Goal: Task Accomplishment & Management: Use online tool/utility

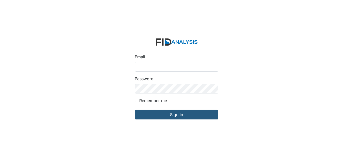
type input "[EMAIL_ADDRESS][DOMAIN_NAME]"
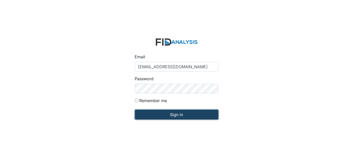
click at [210, 112] on input "Sign in" at bounding box center [176, 115] width 83 height 10
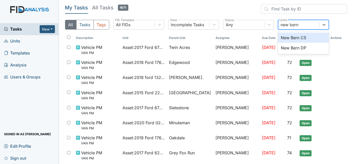
type input "new bern"
click at [314, 49] on div "New Bern DP" at bounding box center [303, 48] width 51 height 10
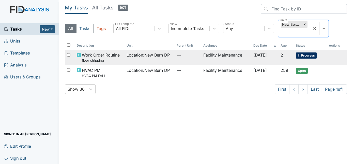
click at [228, 56] on td "Facility Maintenance" at bounding box center [226, 57] width 50 height 15
click at [235, 56] on td "Facility Maintenance" at bounding box center [226, 57] width 50 height 15
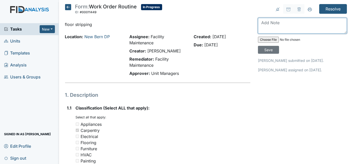
click at [279, 20] on textarea at bounding box center [302, 26] width 89 height 16
type textarea "glued down will need time to dry"
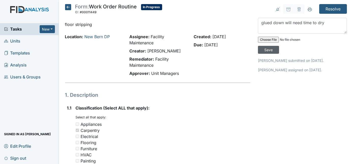
click at [279, 46] on input "Save" at bounding box center [268, 50] width 21 height 8
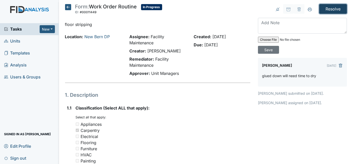
click at [334, 10] on input "Resolve" at bounding box center [334, 9] width 28 height 10
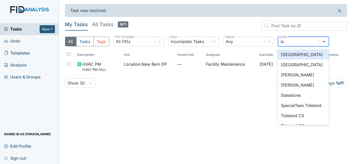
type input "l"
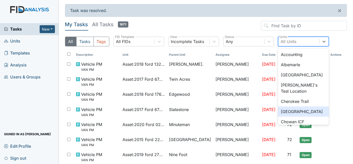
type input "o"
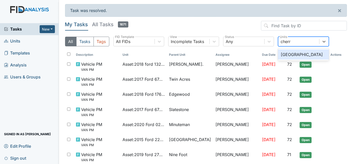
type input "cherry"
click at [307, 55] on div "Cherry Lane" at bounding box center [303, 54] width 51 height 10
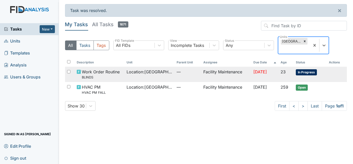
click at [254, 70] on span "Sep 18, 2025" at bounding box center [260, 71] width 13 height 5
